Goal: Information Seeking & Learning: Understand process/instructions

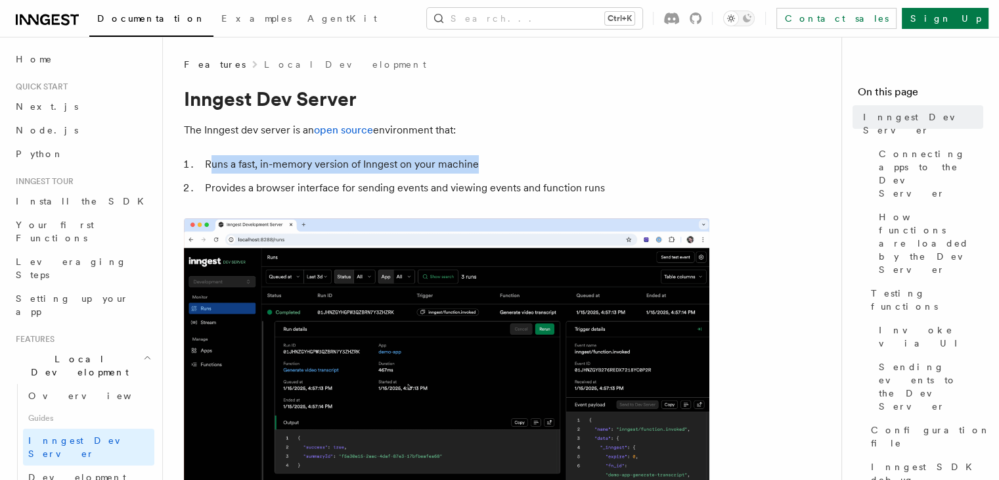
drag, startPoint x: 210, startPoint y: 164, endPoint x: 494, endPoint y: 161, distance: 283.8
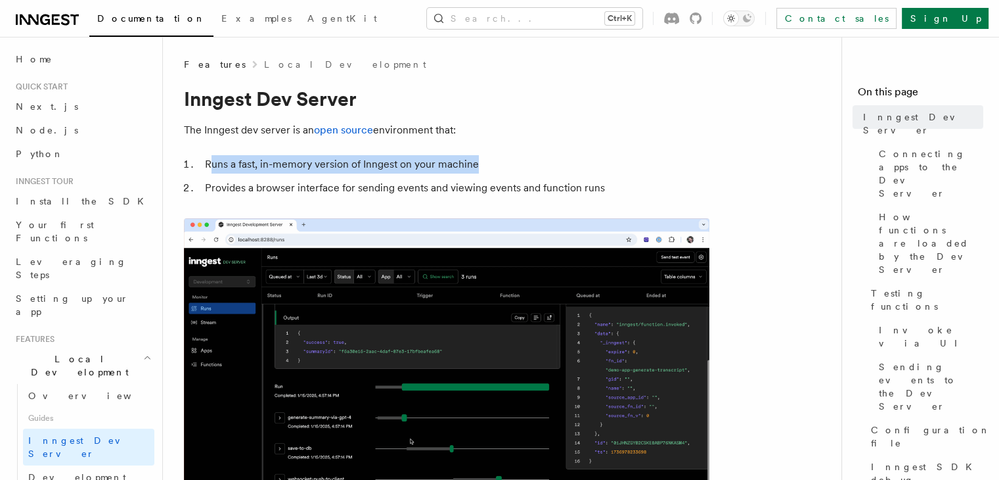
click at [494, 161] on li "Runs a fast, in-memory version of Inngest on your machine" at bounding box center [455, 164] width 509 height 18
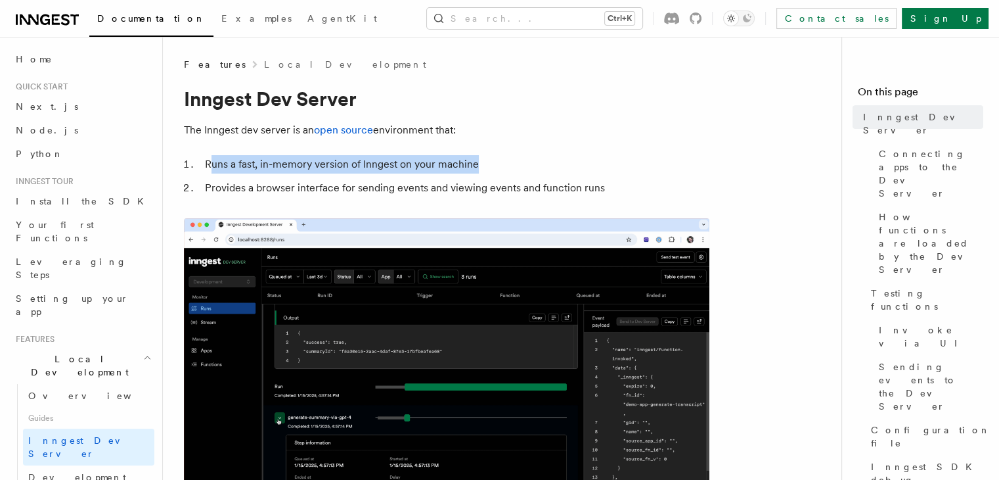
click at [516, 162] on li "Runs a fast, in-memory version of Inngest on your machine" at bounding box center [455, 164] width 509 height 18
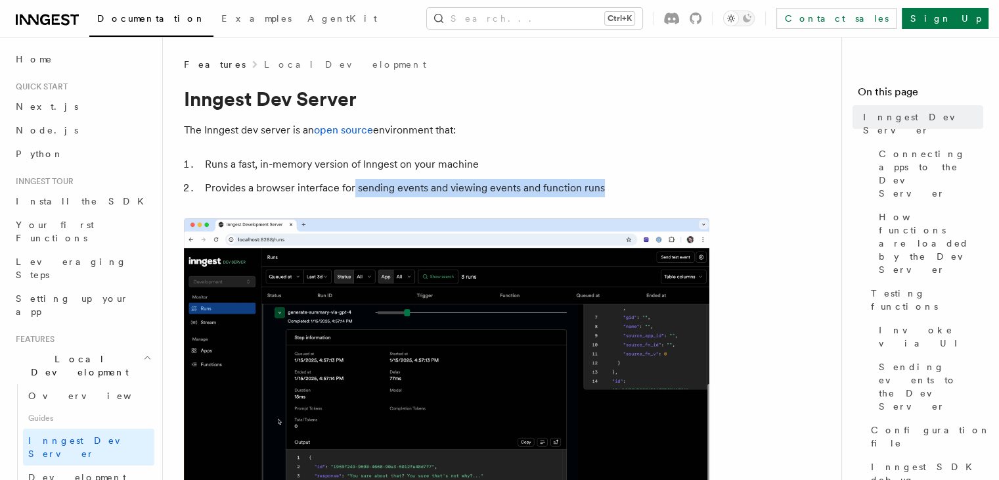
drag, startPoint x: 390, startPoint y: 190, endPoint x: 625, endPoint y: 190, distance: 235.2
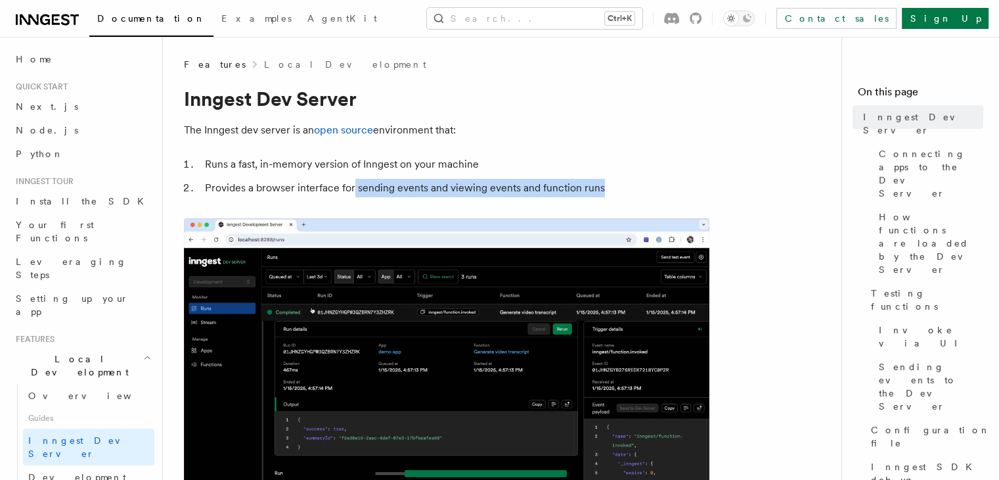
click at [625, 190] on li "Provides a browser interface for sending events and viewing events and function…" at bounding box center [455, 188] width 509 height 18
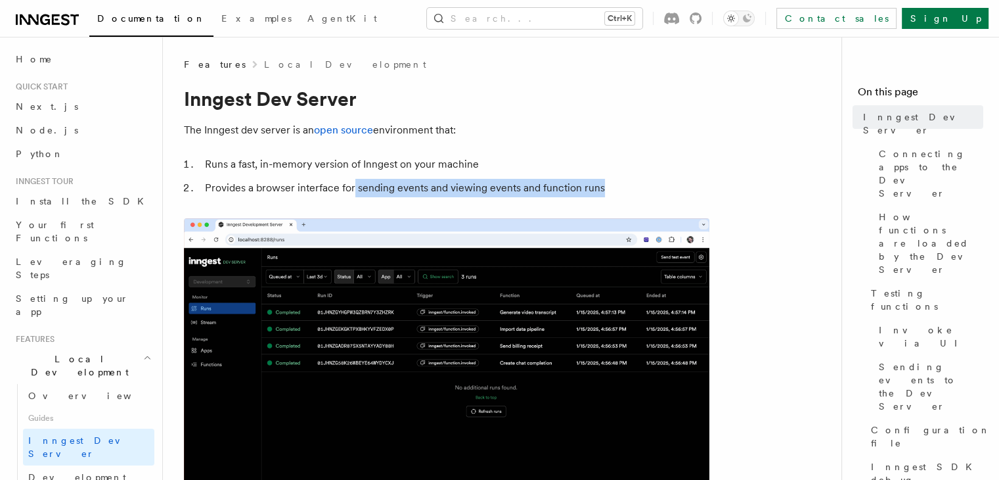
click at [643, 189] on li "Provides a browser interface for sending events and viewing events and function…" at bounding box center [455, 188] width 509 height 18
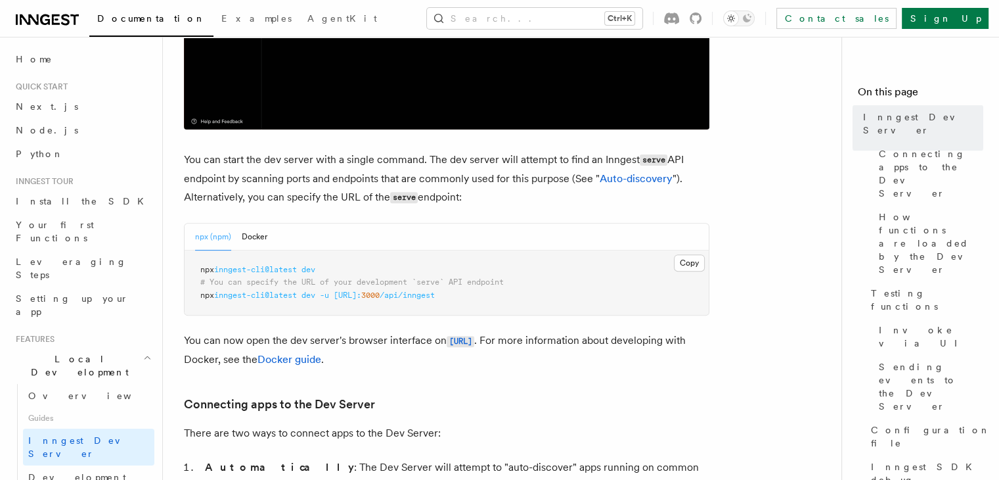
scroll to position [460, 0]
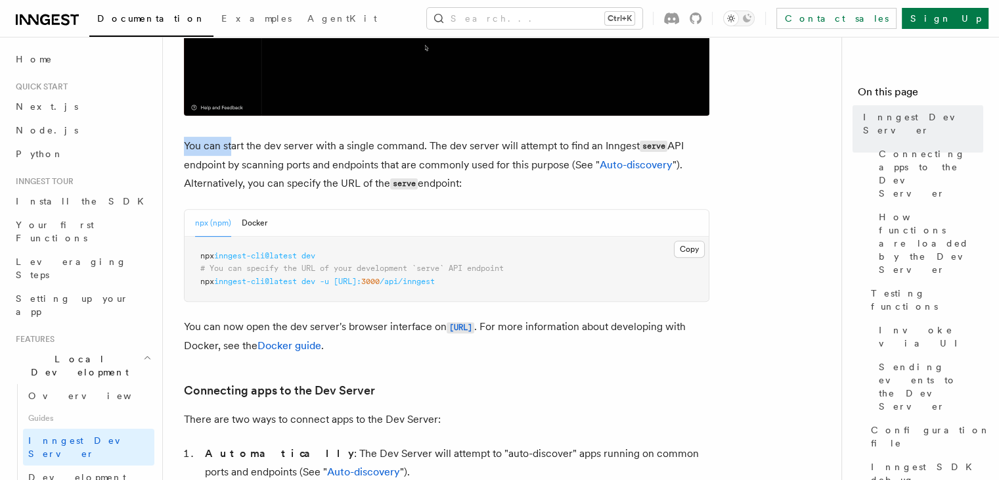
drag, startPoint x: 197, startPoint y: 149, endPoint x: 231, endPoint y: 152, distance: 33.6
click at [231, 152] on p "You can start the dev server with a single command. The dev server will attempt…" at bounding box center [447, 165] width 526 height 57
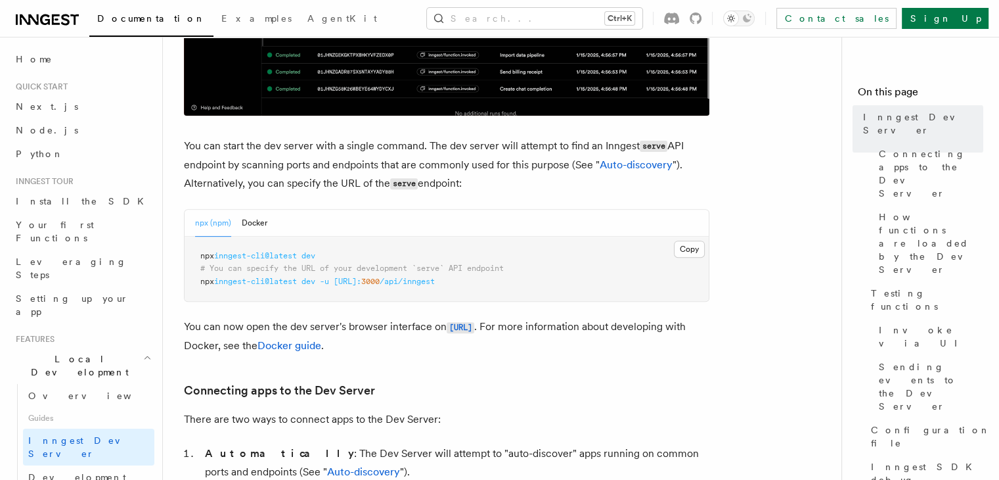
click at [518, 224] on div "npx (npm) Docker" at bounding box center [447, 223] width 524 height 27
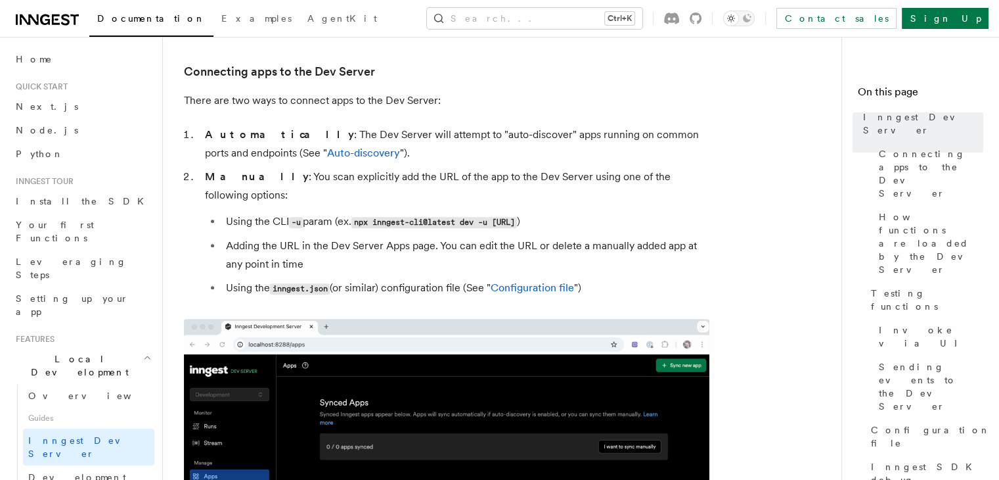
scroll to position [723, 0]
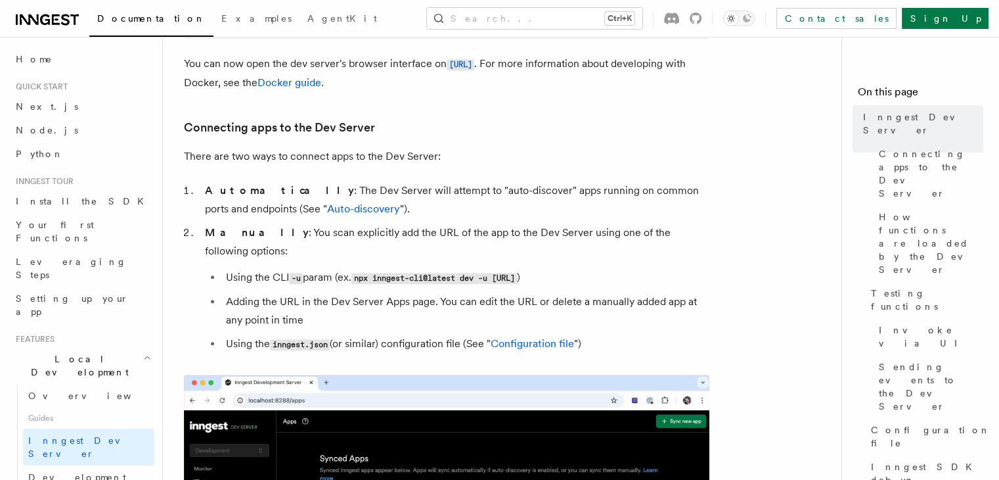
click at [185, 157] on p "There are two ways to connect apps to the Dev Server:" at bounding box center [447, 156] width 526 height 18
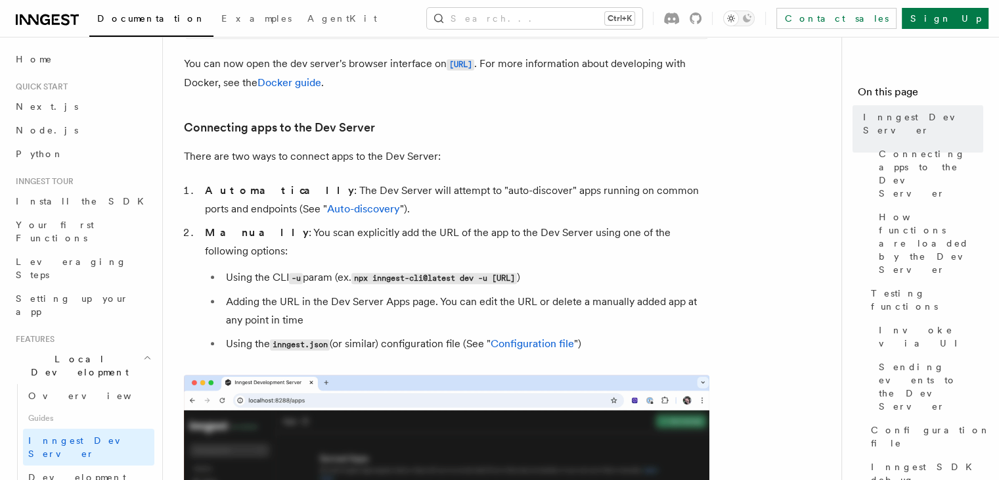
click at [185, 157] on p "There are two ways to connect apps to the Dev Server:" at bounding box center [447, 156] width 526 height 18
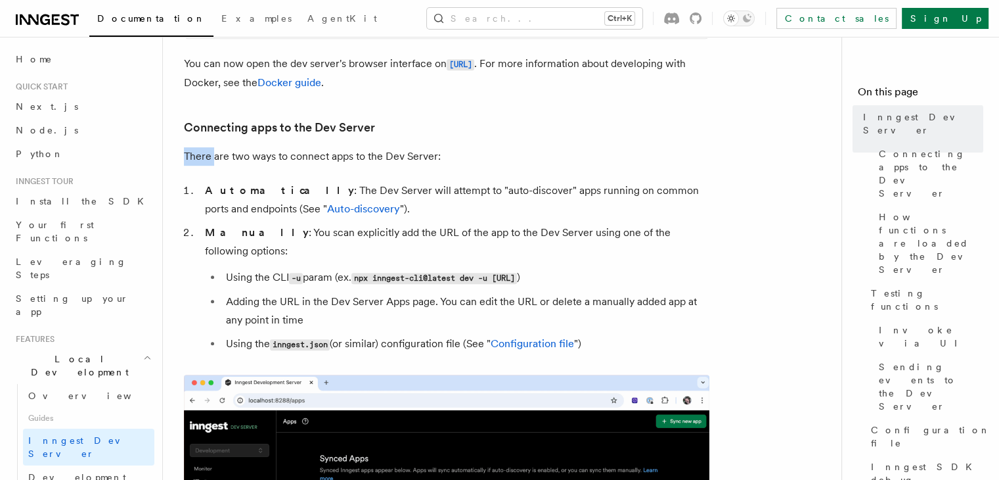
click at [185, 157] on p "There are two ways to connect apps to the Dev Server:" at bounding box center [447, 156] width 526 height 18
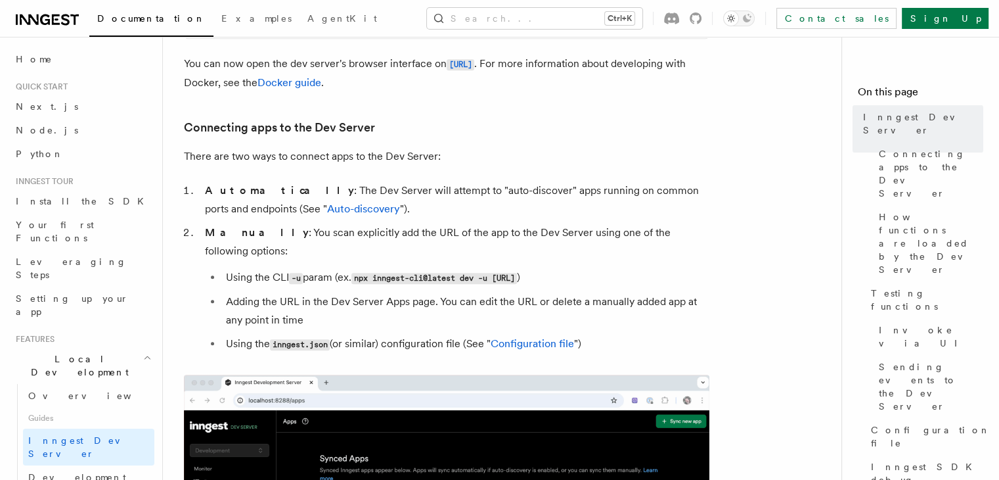
click at [185, 157] on p "There are two ways to connect apps to the Dev Server:" at bounding box center [447, 156] width 526 height 18
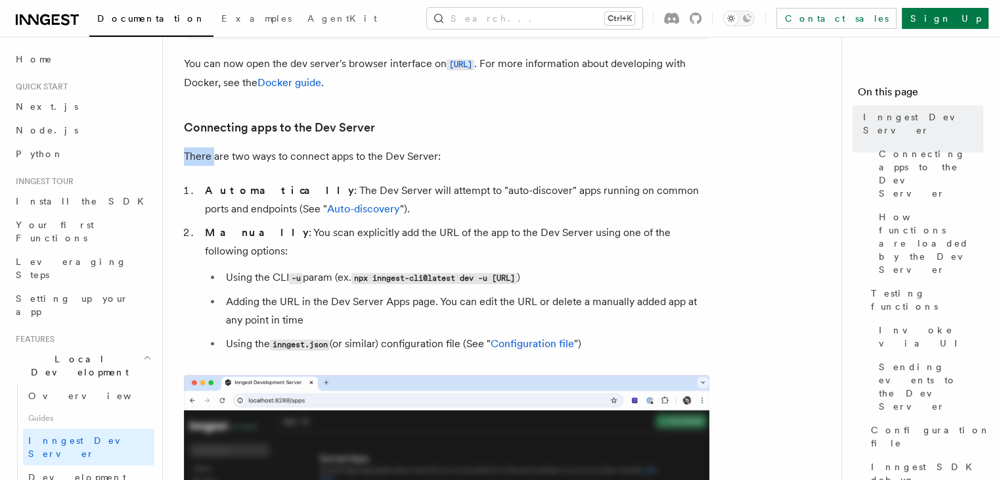
click at [185, 157] on p "There are two ways to connect apps to the Dev Server:" at bounding box center [447, 156] width 526 height 18
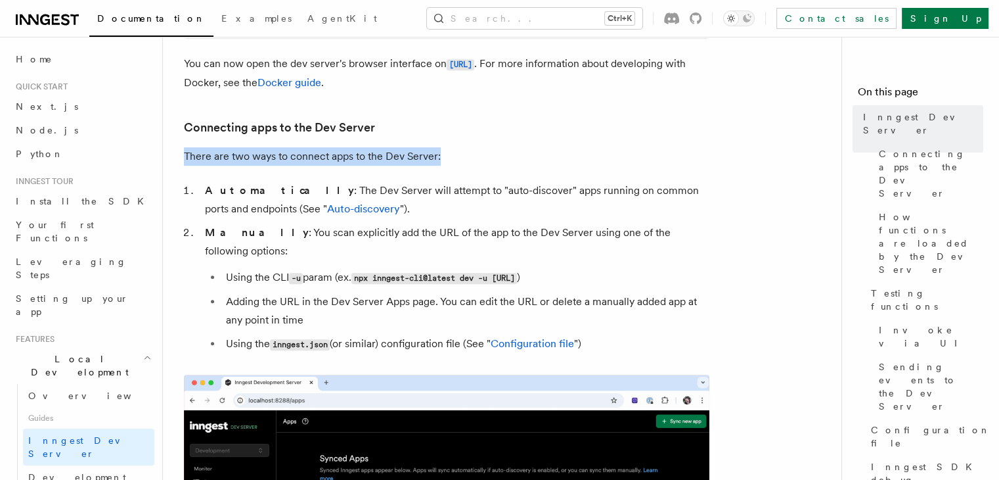
click at [185, 157] on p "There are two ways to connect apps to the Dev Server:" at bounding box center [447, 156] width 526 height 18
drag, startPoint x: 185, startPoint y: 157, endPoint x: 441, endPoint y: 156, distance: 256.2
click at [441, 156] on p "There are two ways to connect apps to the Dev Server:" at bounding box center [447, 156] width 526 height 18
click at [443, 156] on p "There are two ways to connect apps to the Dev Server:" at bounding box center [447, 156] width 526 height 18
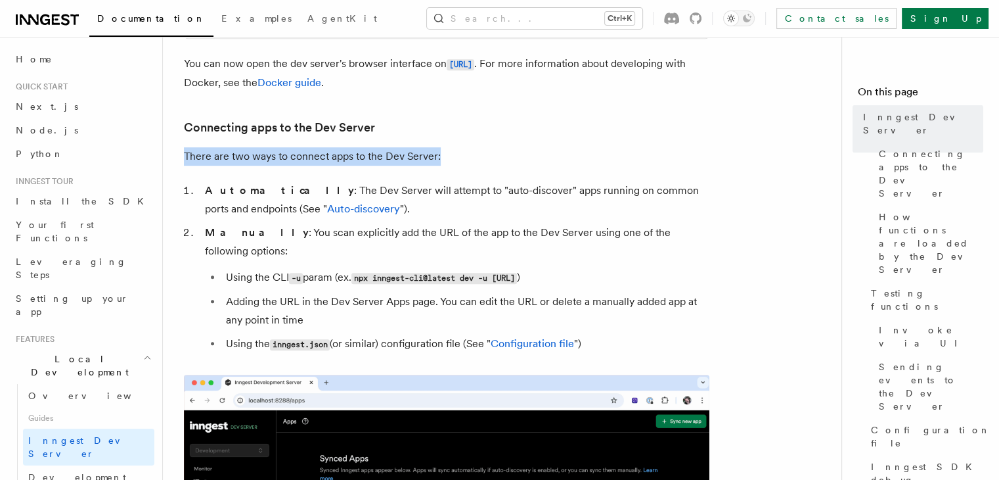
drag, startPoint x: 445, startPoint y: 156, endPoint x: 183, endPoint y: 160, distance: 262.8
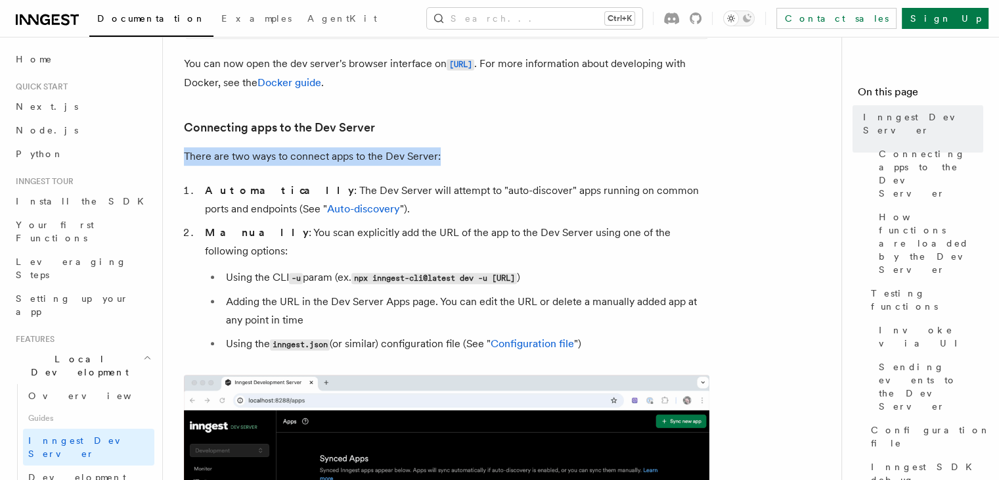
click at [192, 152] on p "There are two ways to connect apps to the Dev Server:" at bounding box center [447, 156] width 526 height 18
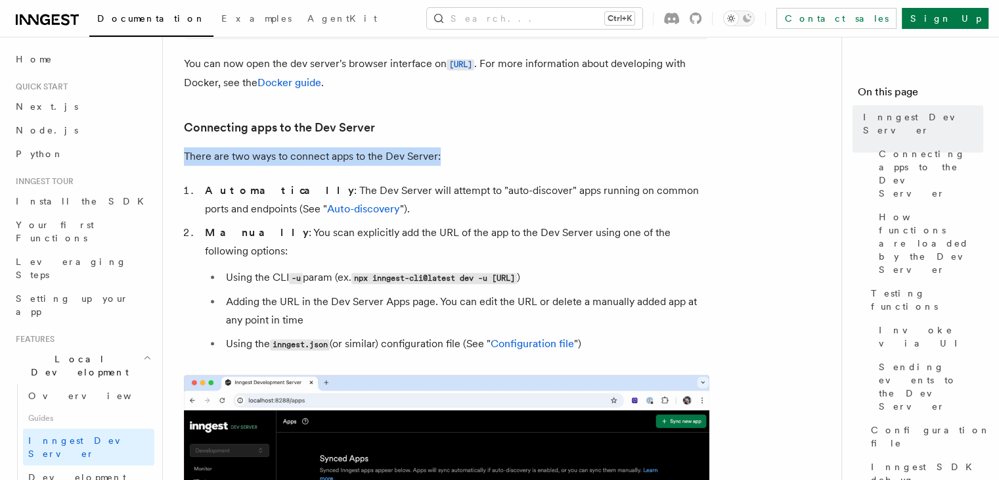
drag, startPoint x: 186, startPoint y: 157, endPoint x: 456, endPoint y: 160, distance: 270.0
click at [456, 160] on p "There are two ways to connect apps to the Dev Server:" at bounding box center [447, 156] width 526 height 18
click at [468, 160] on p "There are two ways to connect apps to the Dev Server:" at bounding box center [447, 156] width 526 height 18
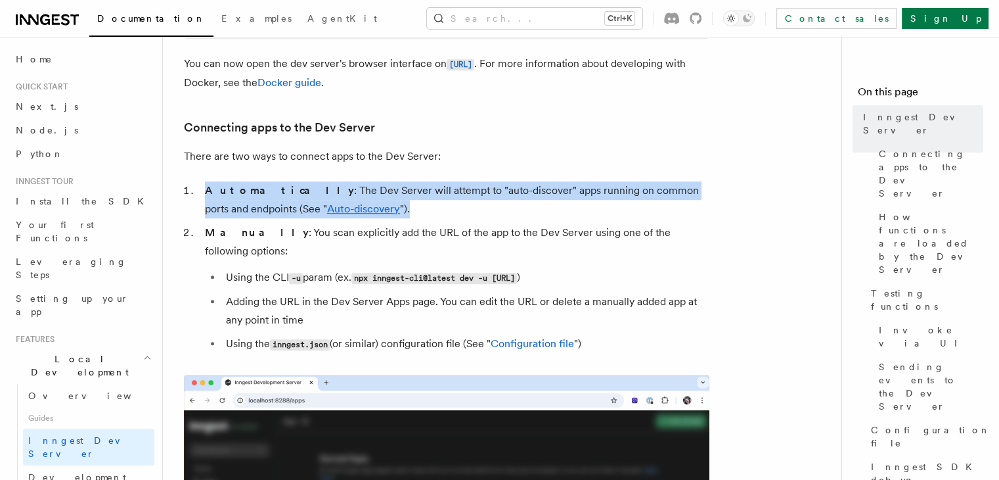
drag, startPoint x: 204, startPoint y: 190, endPoint x: 678, endPoint y: 203, distance: 473.9
click at [678, 203] on li "Automatically : The Dev Server will attempt to "auto-discover" apps running on …" at bounding box center [455, 199] width 509 height 37
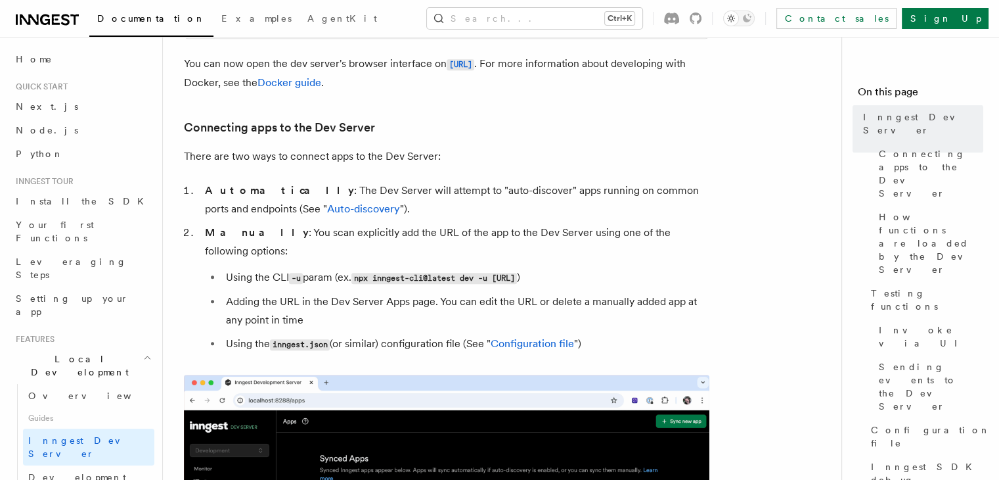
click at [486, 234] on li "Manually : You scan explicitly add the URL of the app to the Dev Server using o…" at bounding box center [455, 288] width 509 height 130
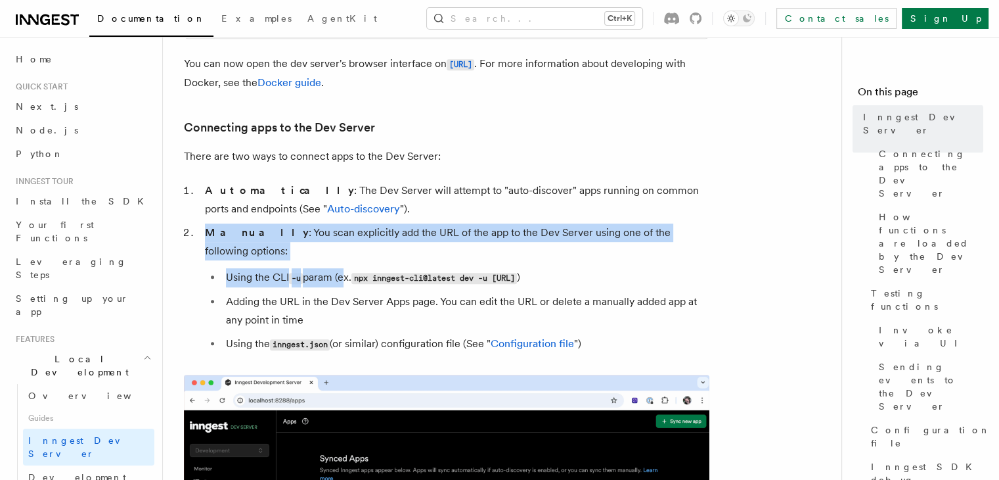
drag, startPoint x: 202, startPoint y: 233, endPoint x: 343, endPoint y: 246, distance: 141.9
click at [343, 246] on li "Manually : You scan explicitly add the URL of the app to the Dev Server using o…" at bounding box center [455, 288] width 509 height 130
click at [405, 229] on li "Manually : You scan explicitly add the URL of the app to the Dev Server using o…" at bounding box center [455, 288] width 509 height 130
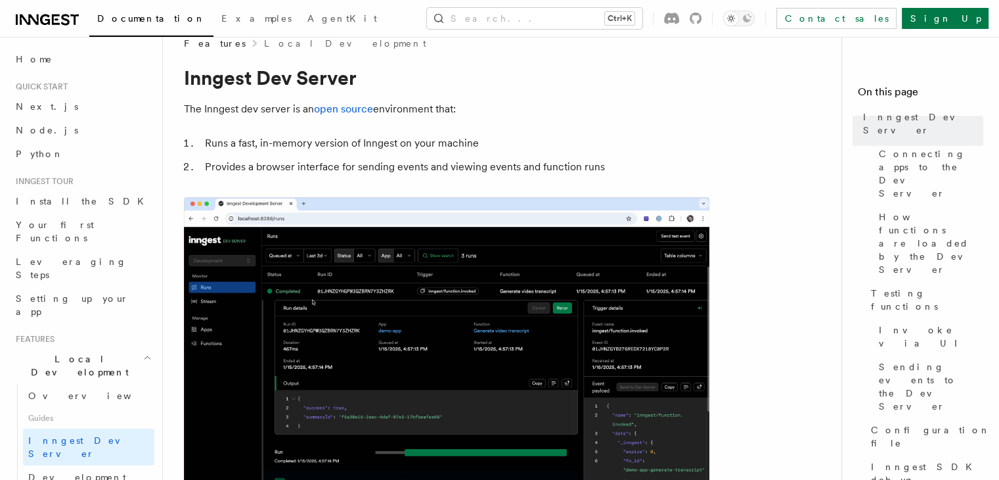
scroll to position [0, 0]
